Goal: Navigation & Orientation: Find specific page/section

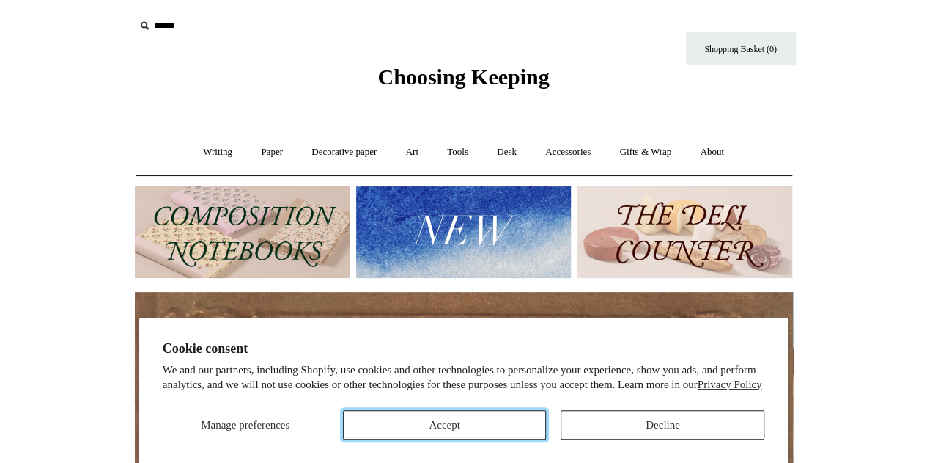
click at [490, 419] on button "Accept" at bounding box center [445, 424] width 204 height 29
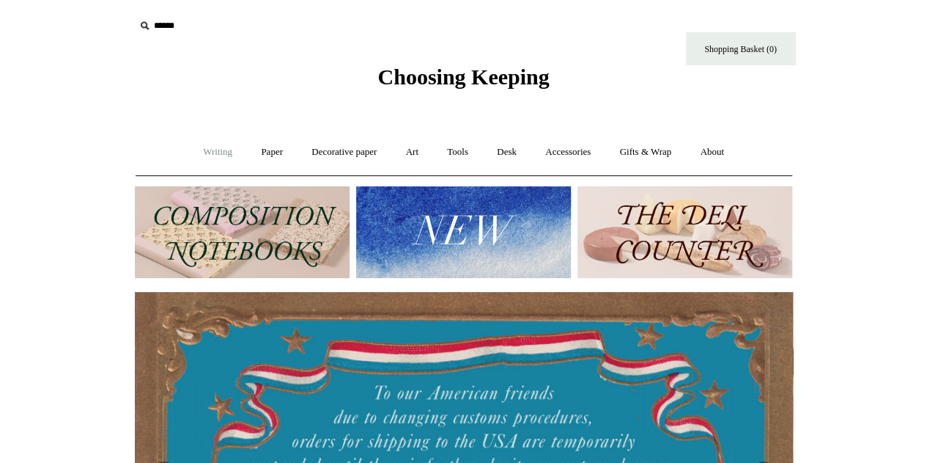
click at [214, 153] on link "Writing +" at bounding box center [218, 152] width 56 height 39
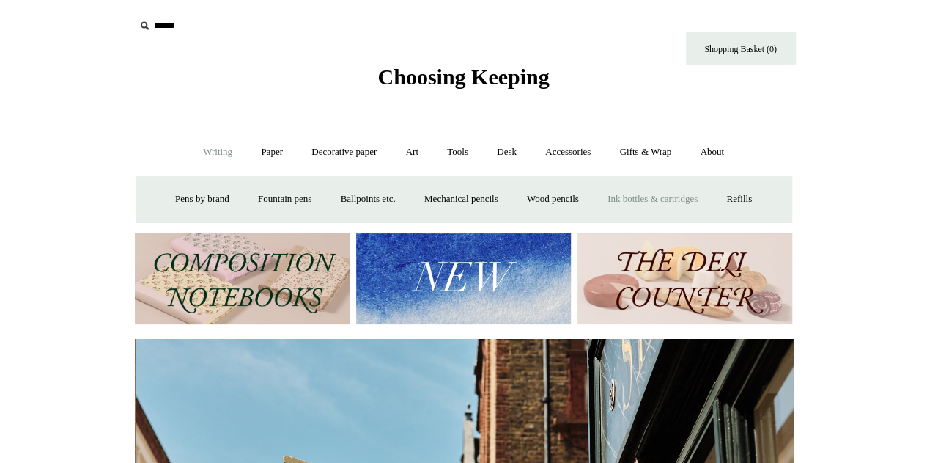
scroll to position [0, 658]
click at [565, 157] on link "Accessories +" at bounding box center [568, 152] width 72 height 39
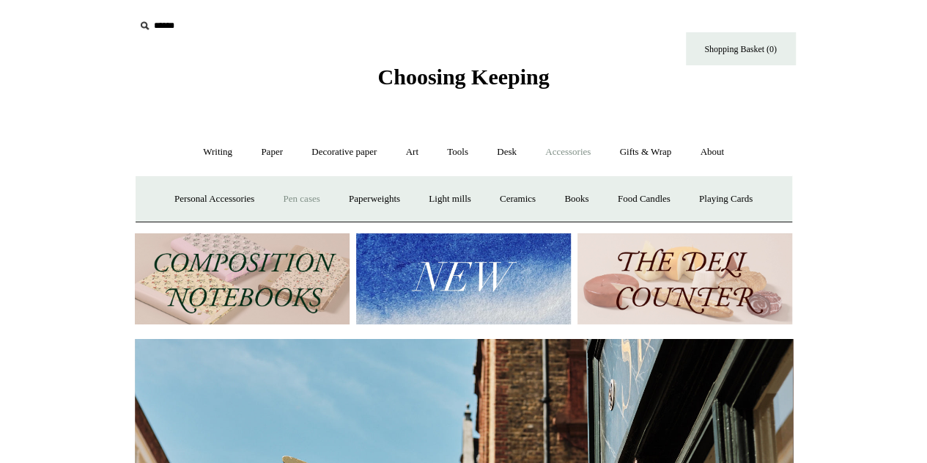
click at [283, 192] on link "Pen cases" at bounding box center [301, 199] width 63 height 39
